Goal: Task Accomplishment & Management: Manage account settings

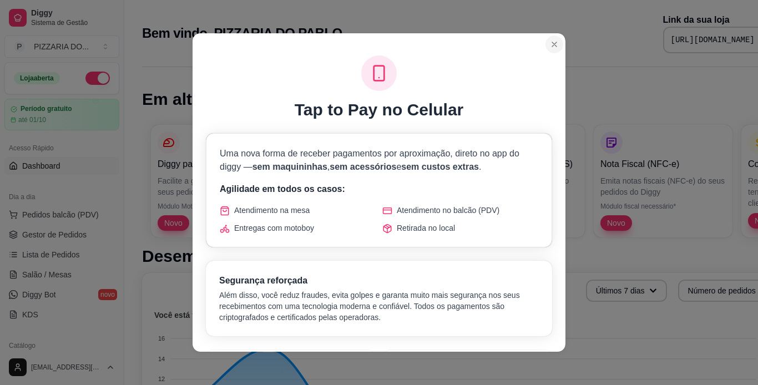
click at [143, 107] on div "Tap to Pay no Celular Uma nova forma de receber pagamentos por aproximação, dir…" at bounding box center [379, 192] width 758 height 385
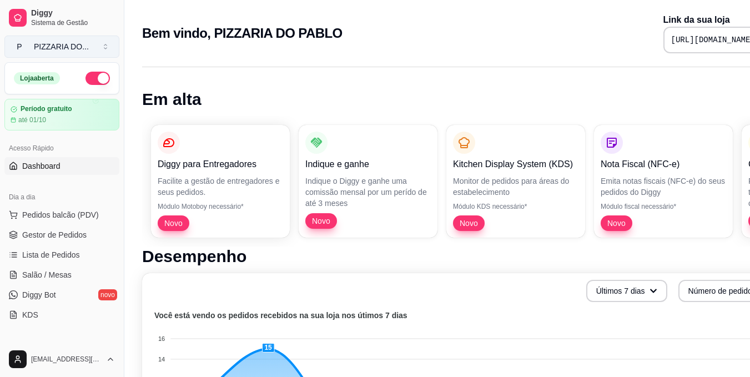
click at [94, 44] on button "P PIZZARIA DO ..." at bounding box center [61, 47] width 115 height 22
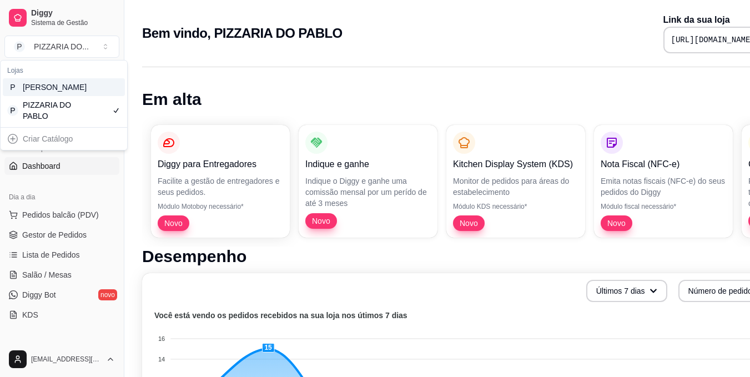
click at [94, 96] on div "P [PERSON_NAME]" at bounding box center [64, 87] width 122 height 18
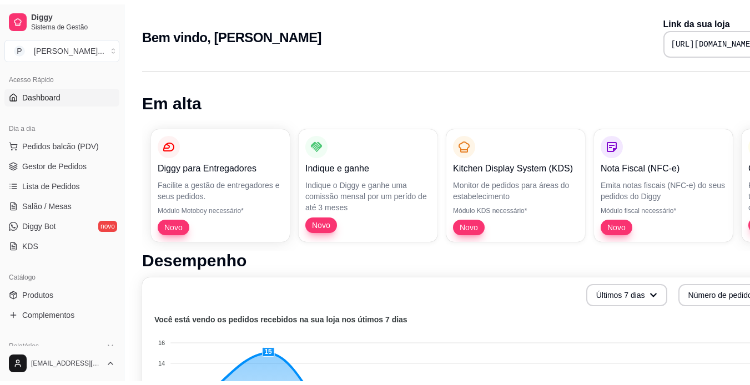
scroll to position [89, 0]
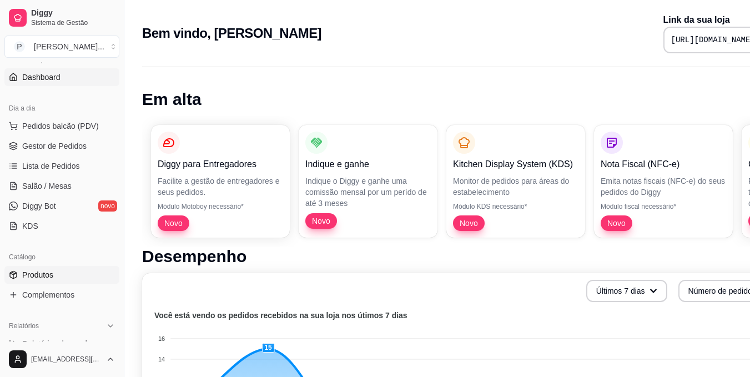
click at [91, 281] on link "Produtos" at bounding box center [61, 275] width 115 height 18
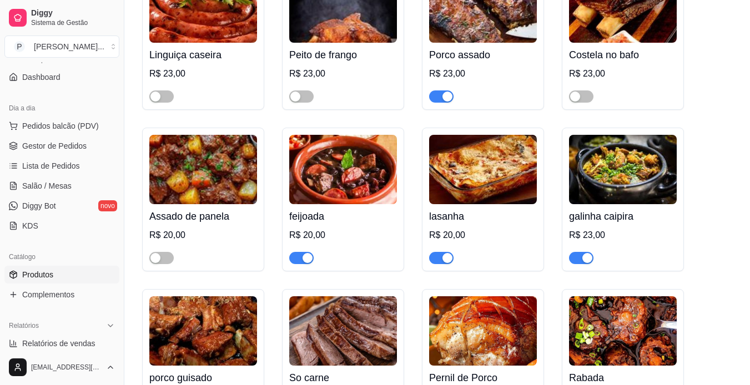
scroll to position [338, 0]
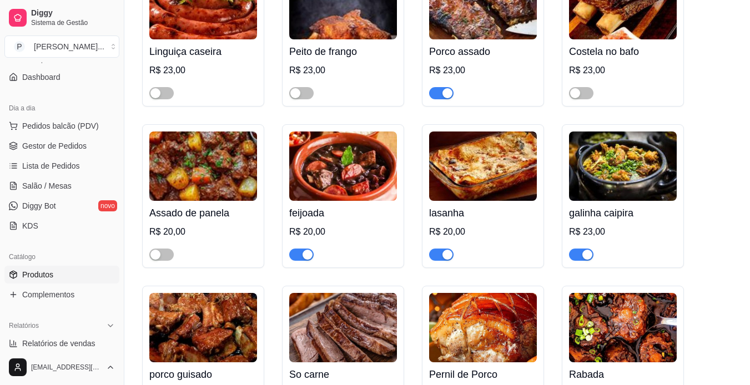
click at [442, 261] on span "button" at bounding box center [441, 255] width 24 height 12
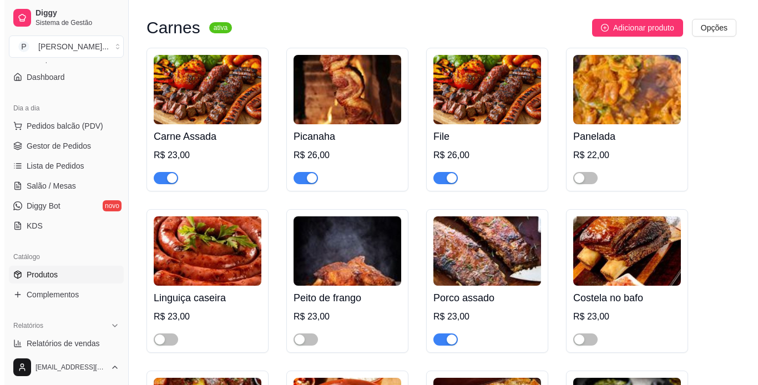
scroll to position [0, 0]
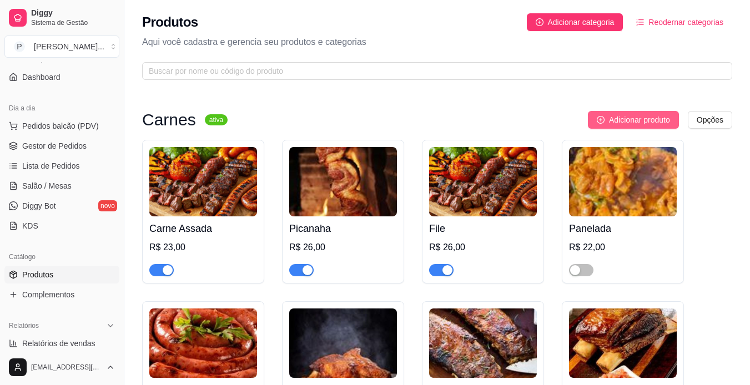
click at [647, 126] on button "Adicionar produto" at bounding box center [633, 120] width 91 height 18
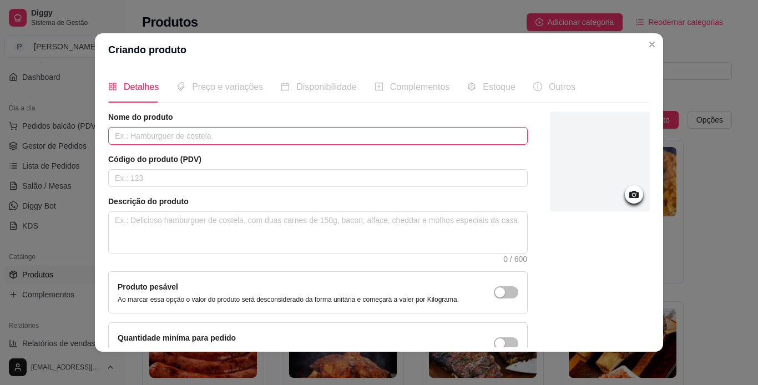
click at [374, 128] on input "text" at bounding box center [317, 136] width 419 height 18
type input "p"
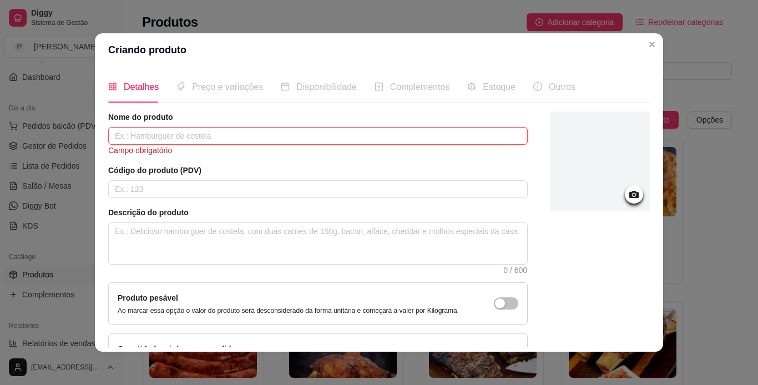
type input "p"
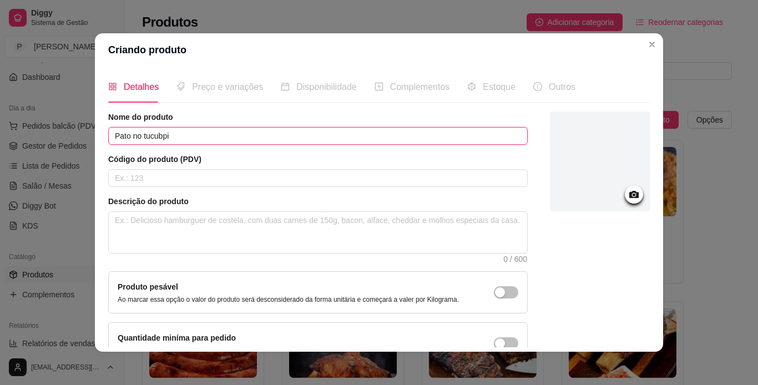
type input "Pato no tucubpi"
click at [594, 197] on div at bounding box center [600, 162] width 100 height 100
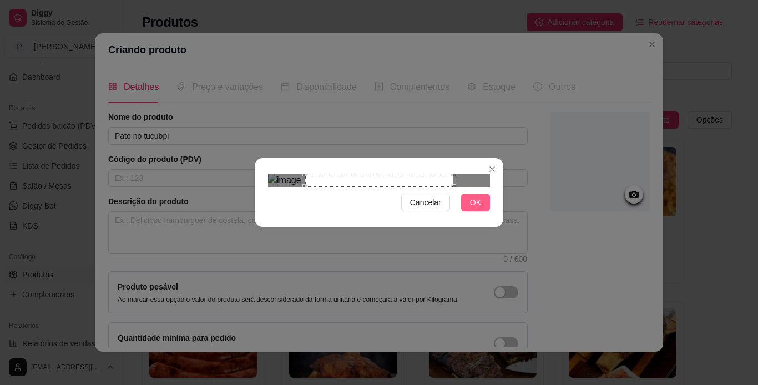
click at [480, 209] on span "OK" at bounding box center [475, 202] width 11 height 12
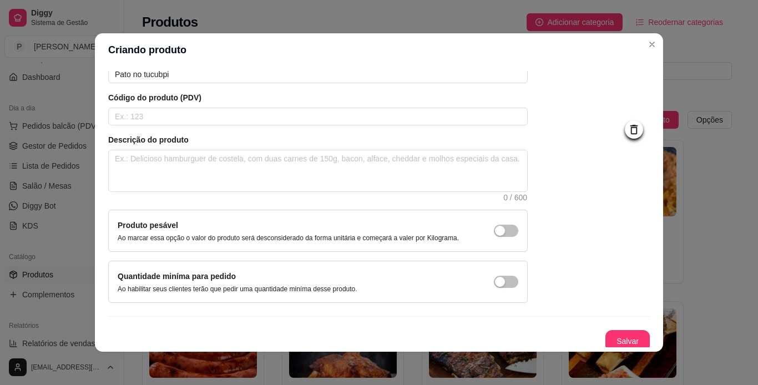
scroll to position [67, 0]
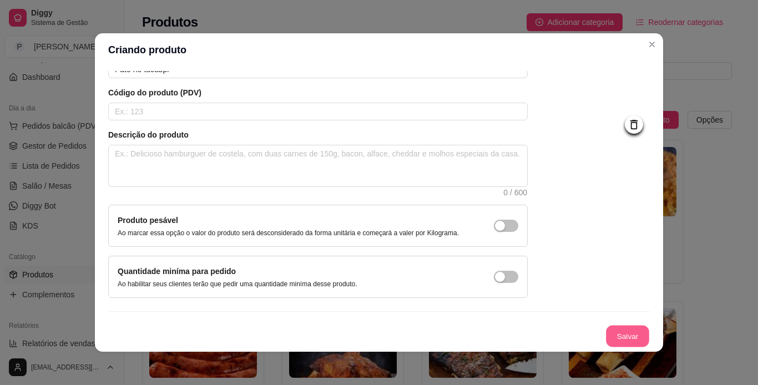
click at [620, 337] on button "Salvar" at bounding box center [627, 337] width 43 height 22
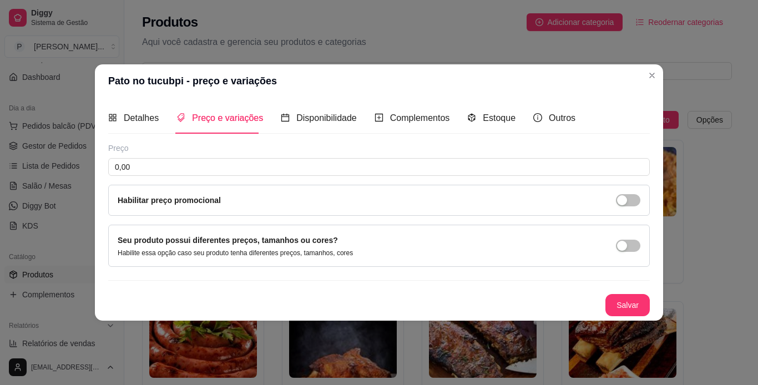
scroll to position [0, 0]
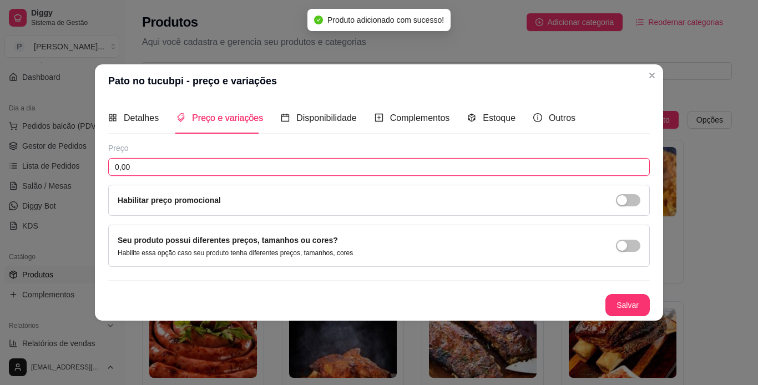
click at [202, 168] on input "0,00" at bounding box center [378, 167] width 541 height 18
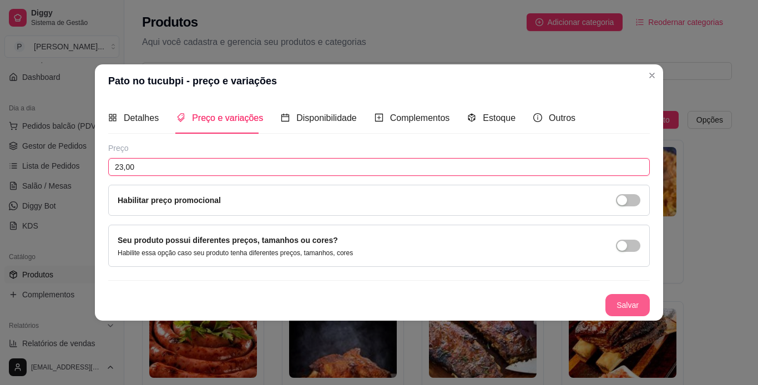
type input "23,00"
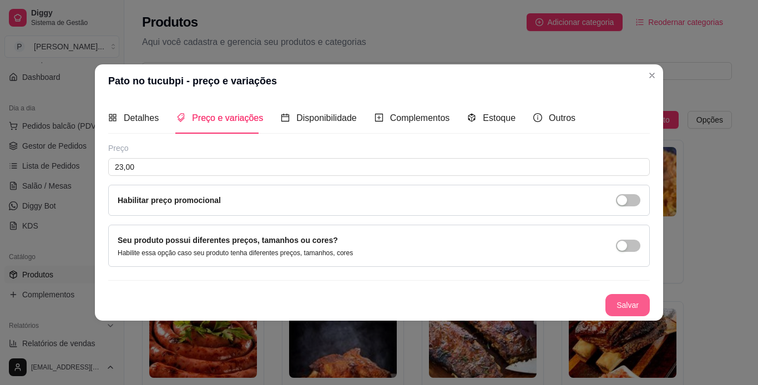
click at [626, 308] on button "Salvar" at bounding box center [627, 305] width 44 height 22
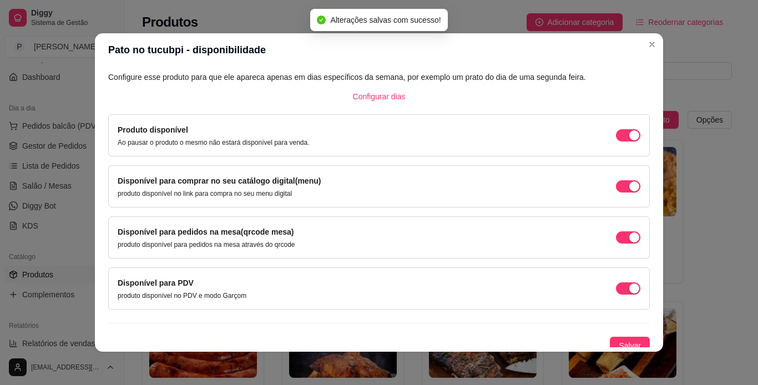
scroll to position [71, 0]
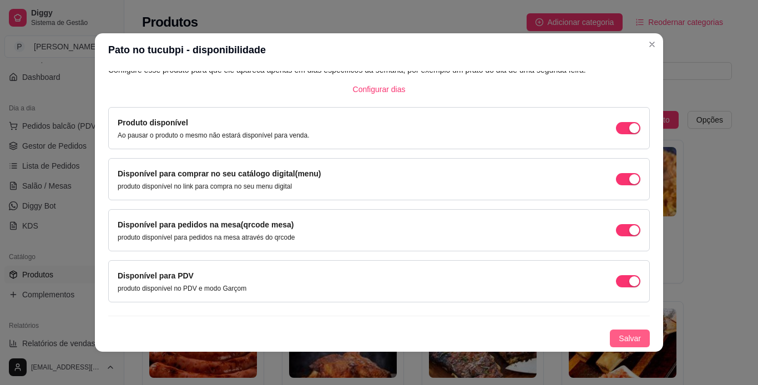
click at [628, 340] on span "Salvar" at bounding box center [630, 338] width 22 height 12
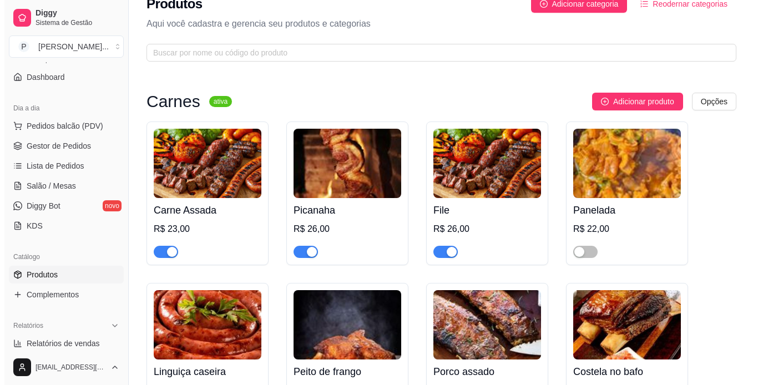
scroll to position [0, 0]
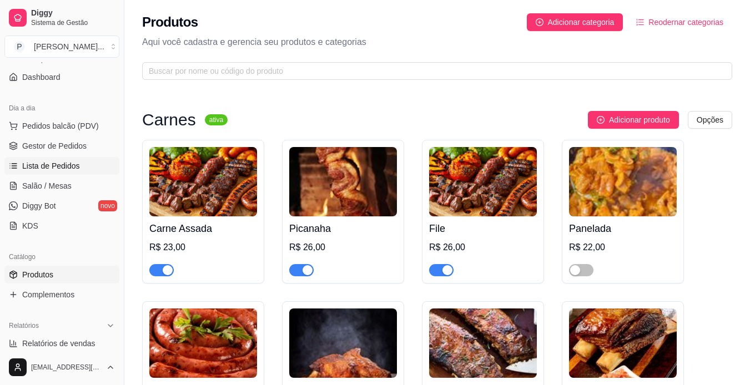
click at [79, 168] on link "Lista de Pedidos" at bounding box center [61, 166] width 115 height 18
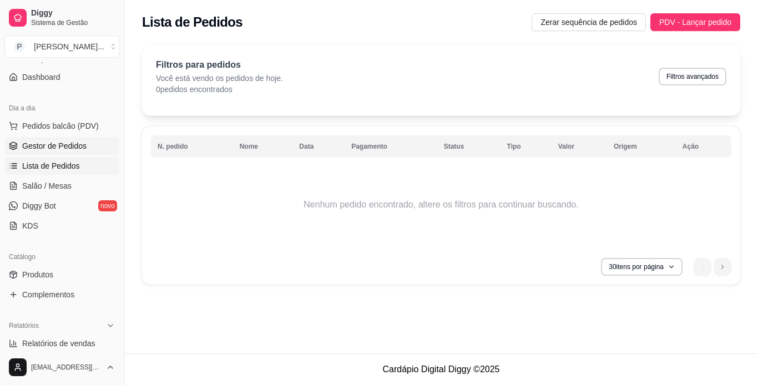
click at [87, 146] on link "Gestor de Pedidos" at bounding box center [61, 146] width 115 height 18
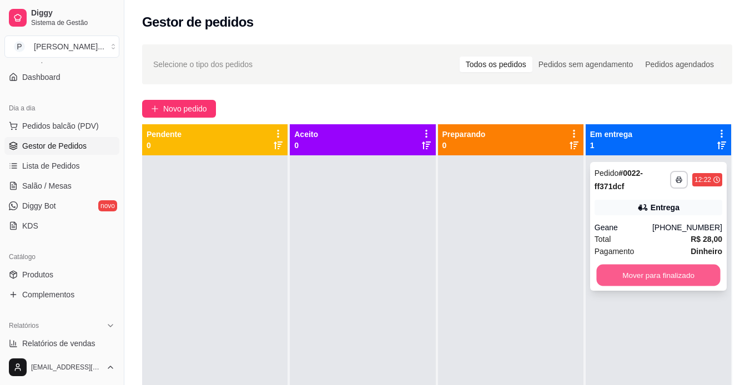
click at [649, 277] on button "Mover para finalizado" at bounding box center [658, 276] width 124 height 22
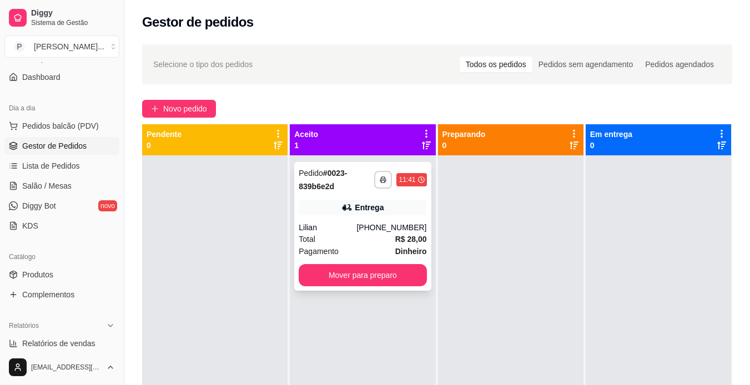
click at [384, 286] on div "**********" at bounding box center [362, 226] width 136 height 129
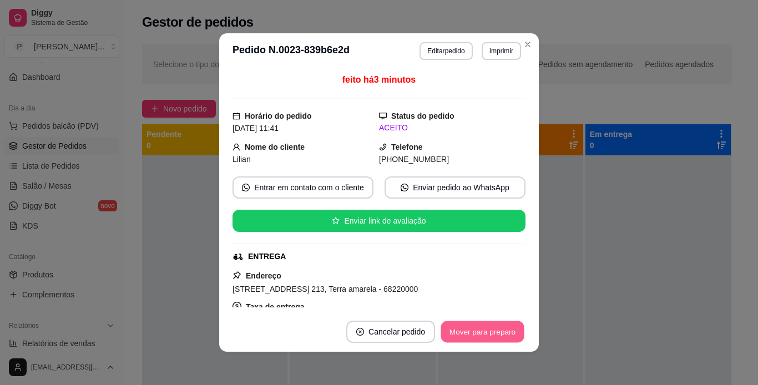
click at [483, 335] on button "Mover para preparo" at bounding box center [481, 332] width 83 height 22
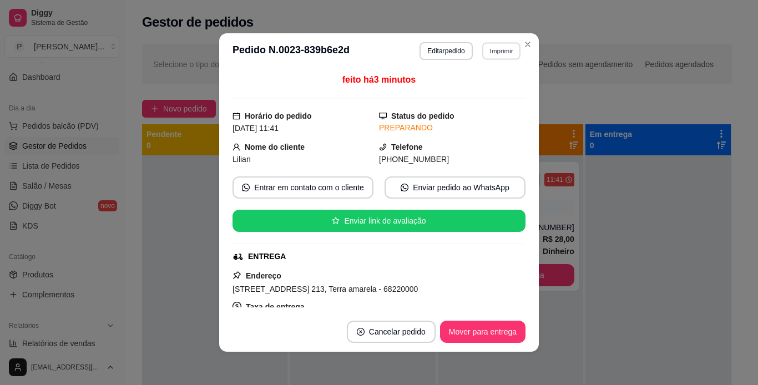
click at [495, 53] on button "Imprimir" at bounding box center [501, 50] width 38 height 17
click at [470, 89] on button "IMPRESSORA" at bounding box center [477, 90] width 80 height 18
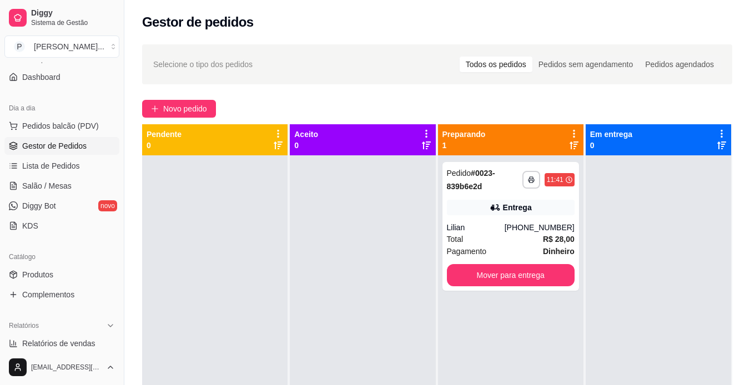
click at [585, 301] on div at bounding box center [657, 347] width 145 height 385
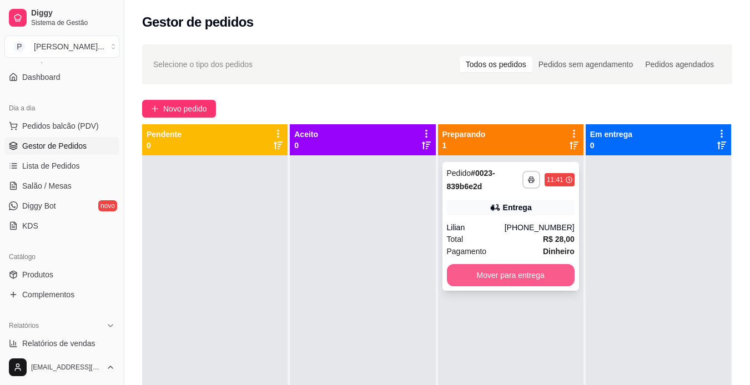
click at [542, 271] on button "Mover para entrega" at bounding box center [511, 275] width 128 height 22
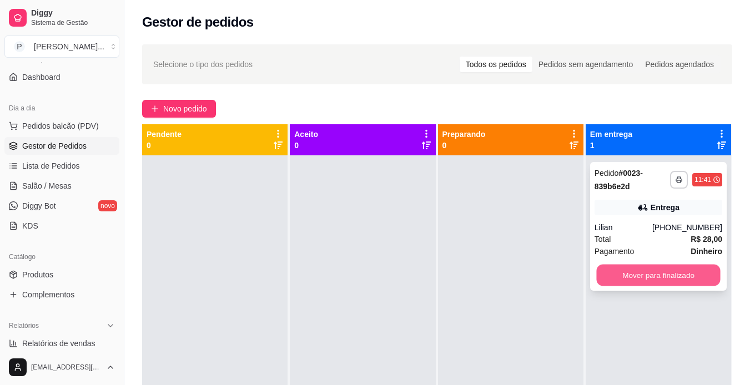
click at [704, 277] on button "Mover para finalizado" at bounding box center [658, 276] width 124 height 22
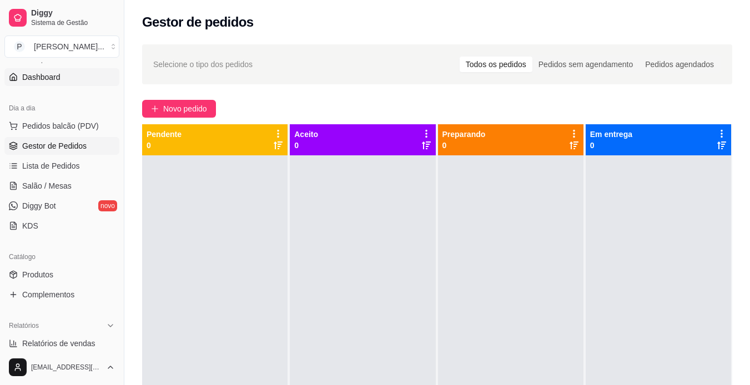
click at [73, 85] on link "Dashboard" at bounding box center [61, 77] width 115 height 18
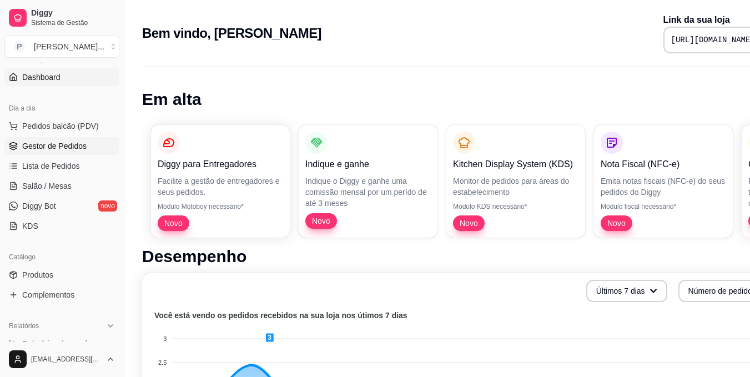
click at [84, 150] on span "Gestor de Pedidos" at bounding box center [54, 145] width 64 height 11
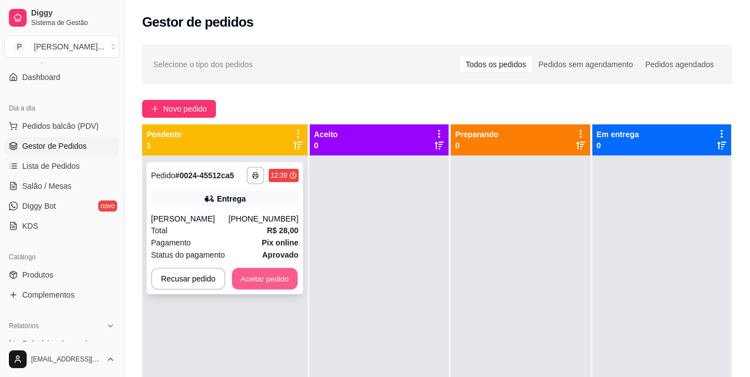
click at [273, 290] on button "Aceitar pedido" at bounding box center [264, 279] width 65 height 22
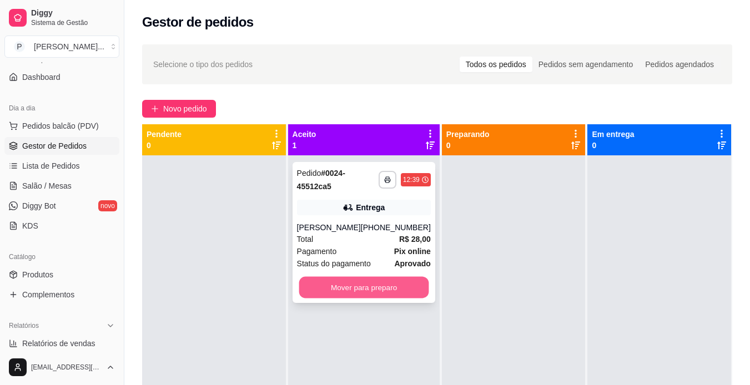
click at [386, 290] on button "Mover para preparo" at bounding box center [363, 288] width 130 height 22
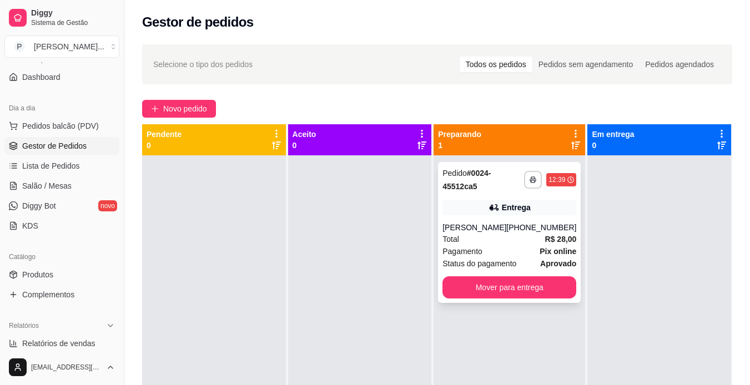
click at [525, 245] on div "Total R$ 28,00" at bounding box center [509, 239] width 134 height 12
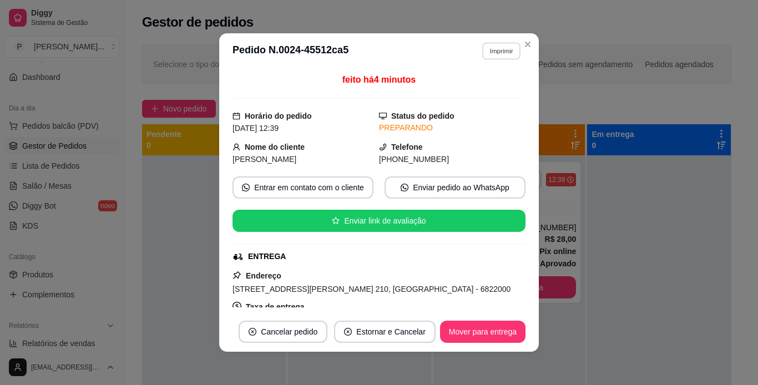
click at [495, 50] on button "Imprimir" at bounding box center [501, 50] width 38 height 17
click at [487, 93] on button "IMPRESSORA" at bounding box center [477, 89] width 78 height 17
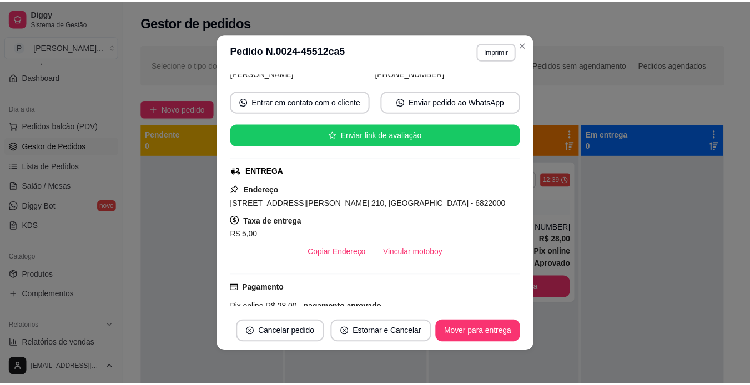
scroll to position [96, 0]
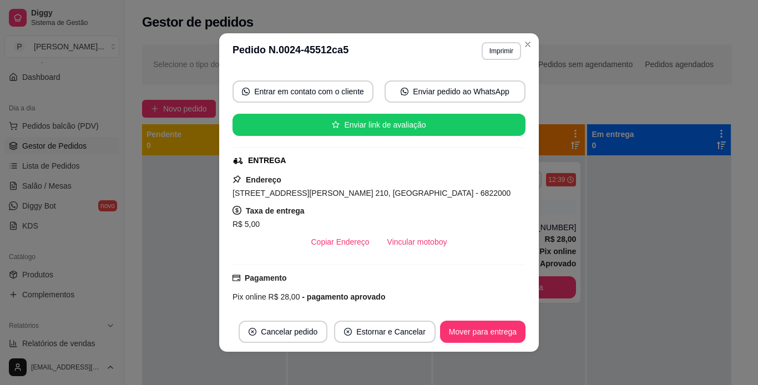
click at [508, 183] on div "Endereço [STREET_ADDRESS][PERSON_NAME] 210, [GEOGRAPHIC_DATA] - 6822000 Taxa de…" at bounding box center [378, 213] width 293 height 80
click at [482, 330] on button "Mover para entrega" at bounding box center [482, 332] width 83 height 22
